Goal: Information Seeking & Learning: Find specific fact

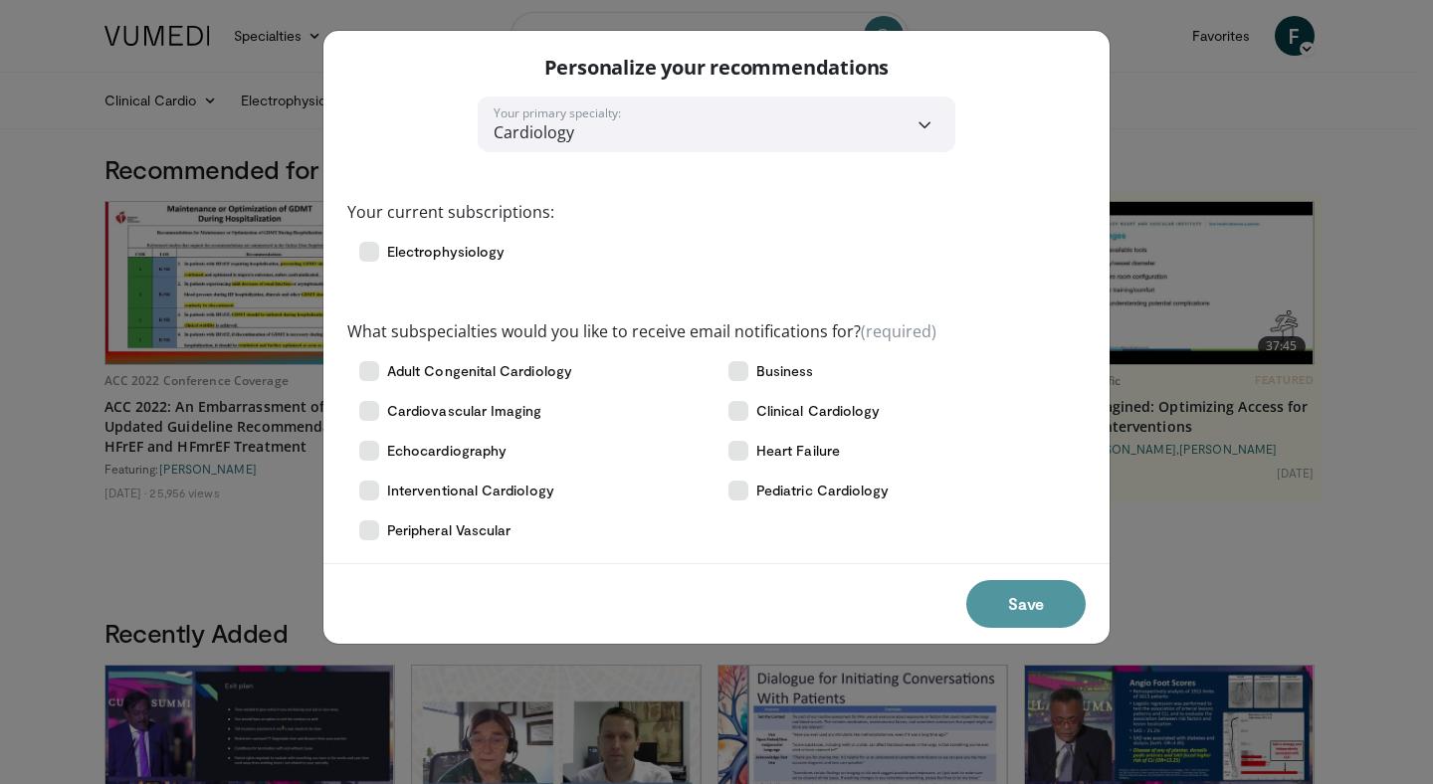
click at [1016, 599] on button "Save" at bounding box center [1025, 604] width 119 height 48
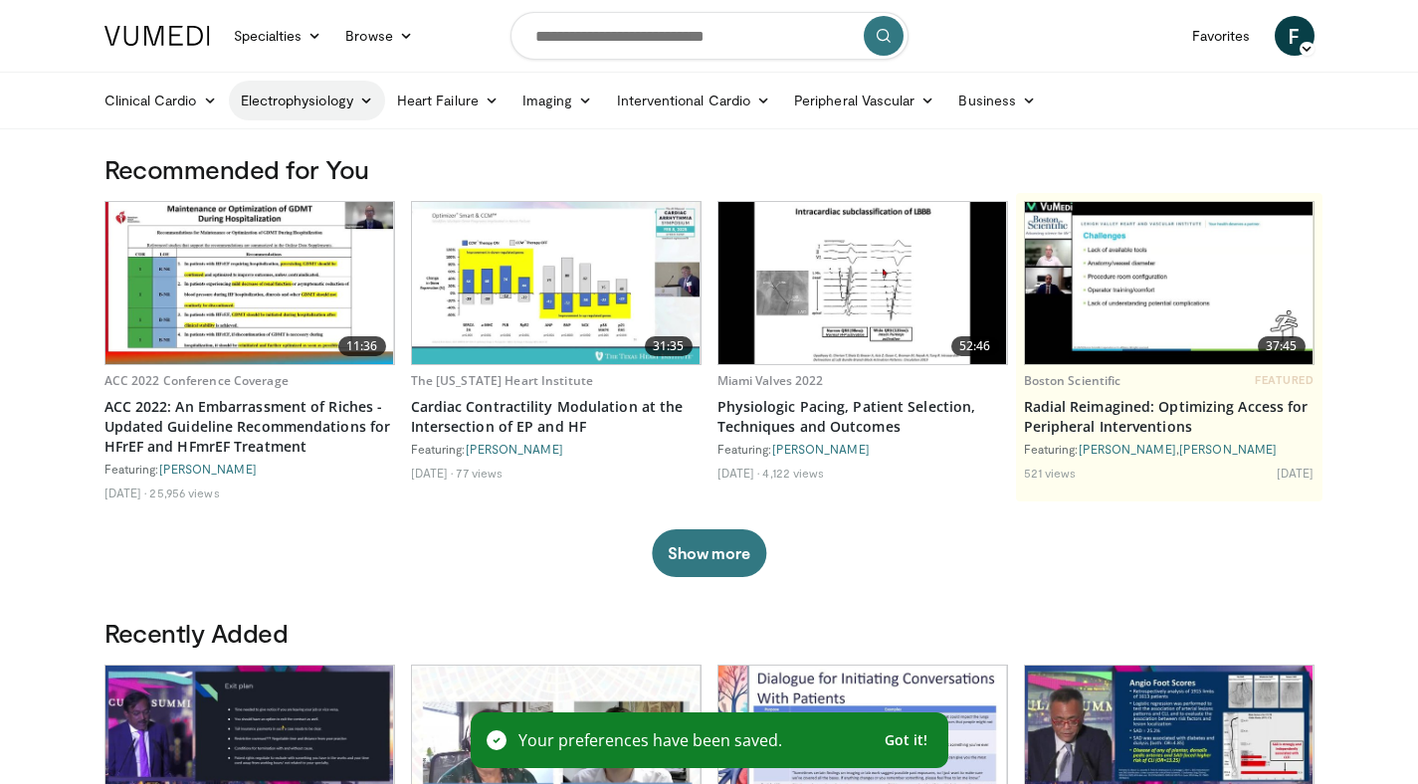
click at [330, 108] on link "Electrophysiology" at bounding box center [307, 101] width 156 height 40
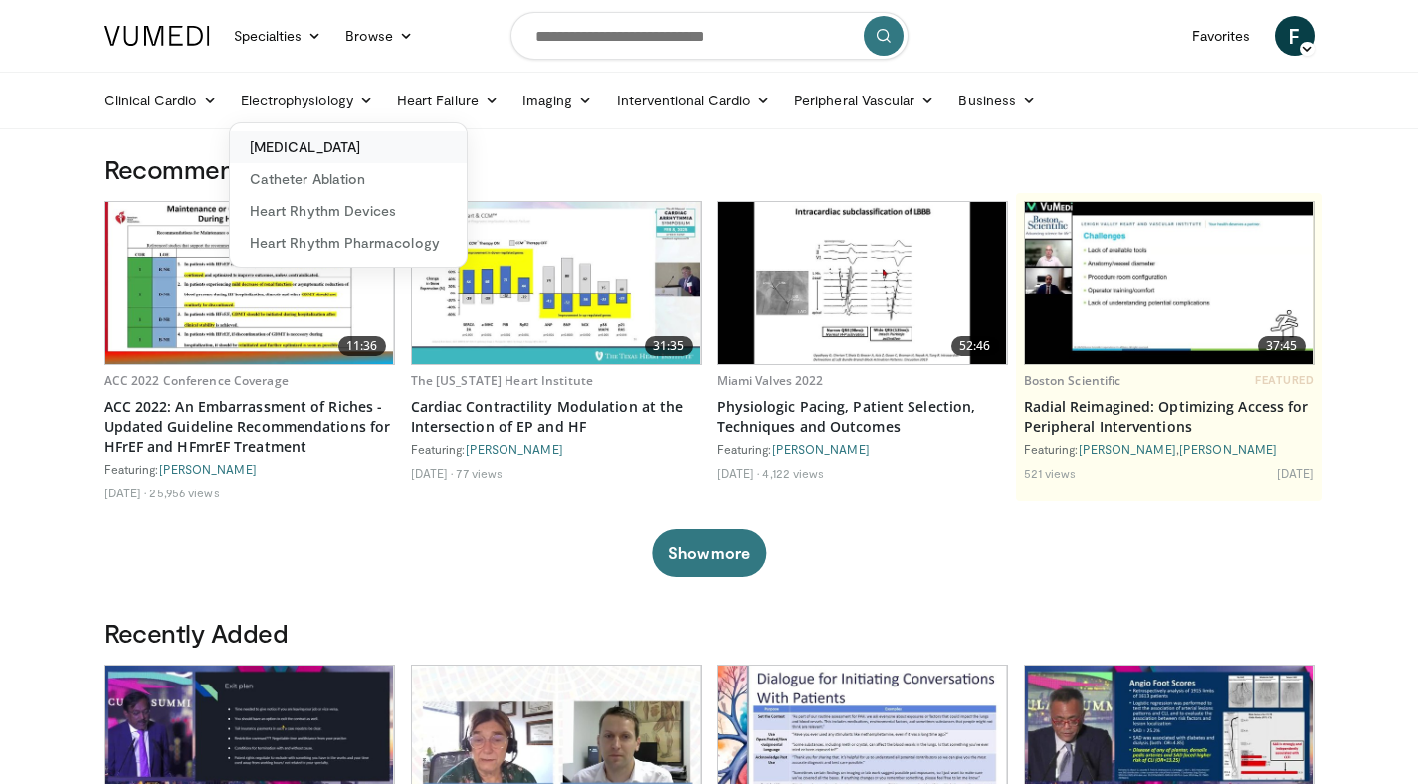
click at [331, 145] on link "[MEDICAL_DATA]" at bounding box center [348, 147] width 237 height 32
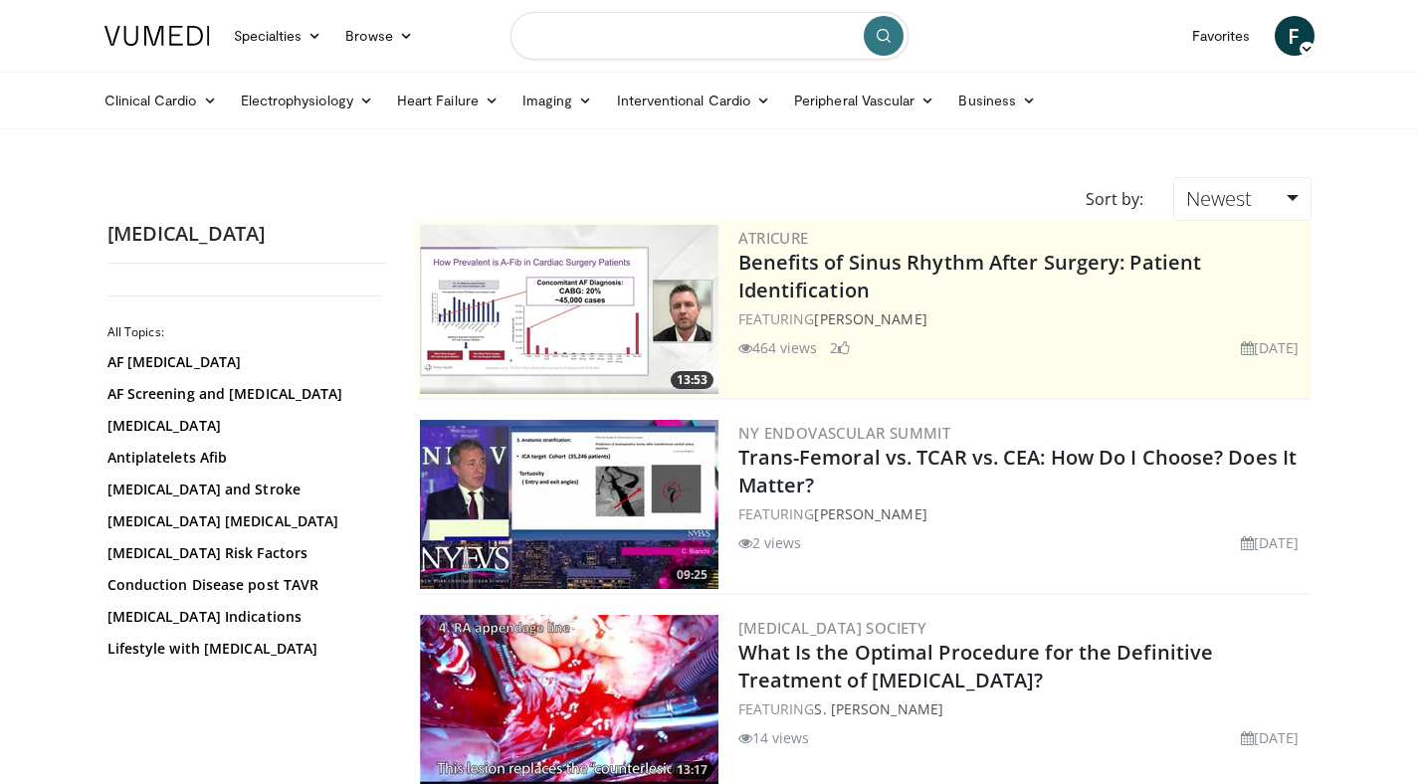
click at [685, 44] on input "Search topics, interventions" at bounding box center [709, 36] width 398 height 48
type input "**********"
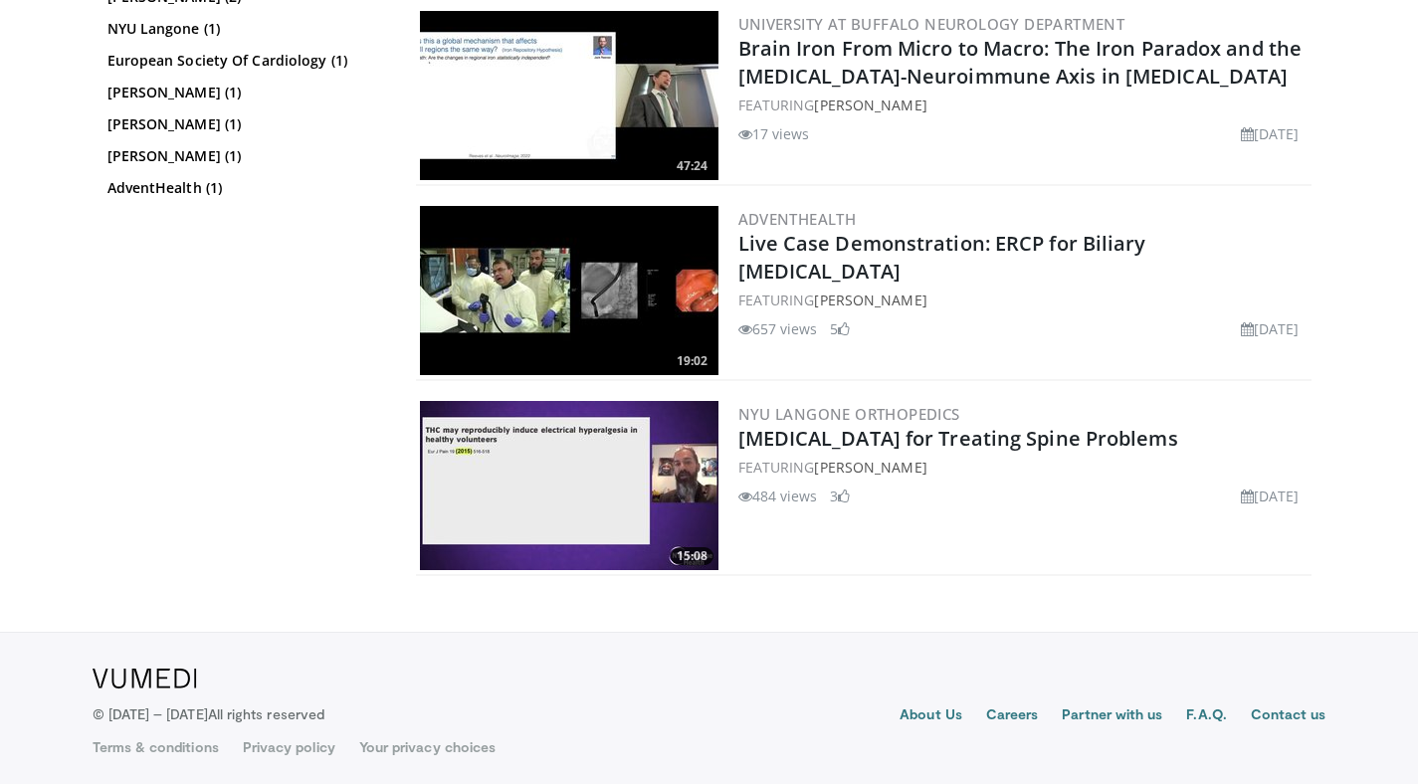
scroll to position [999, 0]
